Goal: Find specific page/section: Find specific page/section

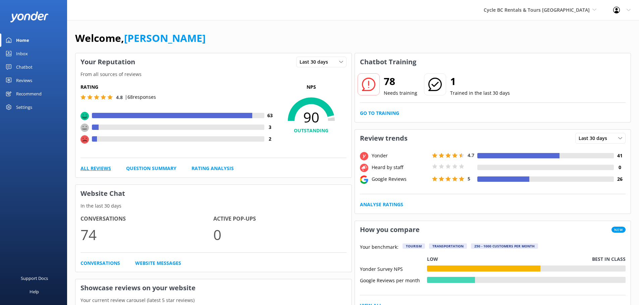
click at [105, 170] on link "All Reviews" at bounding box center [95, 168] width 31 height 7
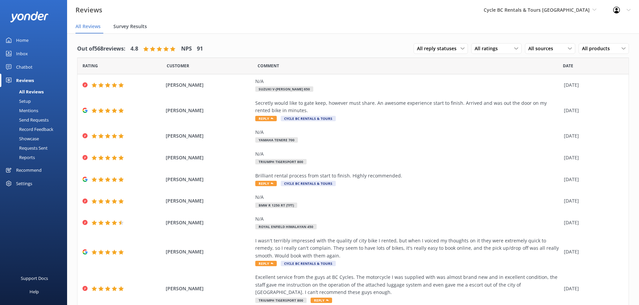
click at [138, 23] on span "Survey Results" at bounding box center [130, 26] width 34 height 7
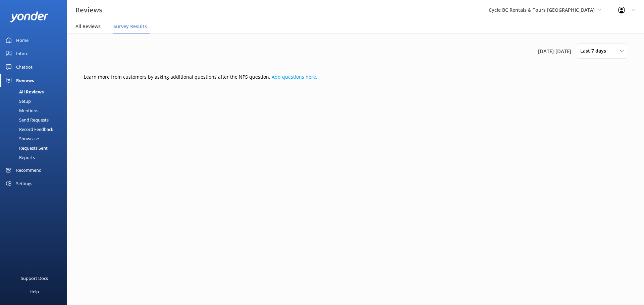
click at [85, 23] on span "All Reviews" at bounding box center [87, 26] width 25 height 7
